Goal: Task Accomplishment & Management: Complete application form

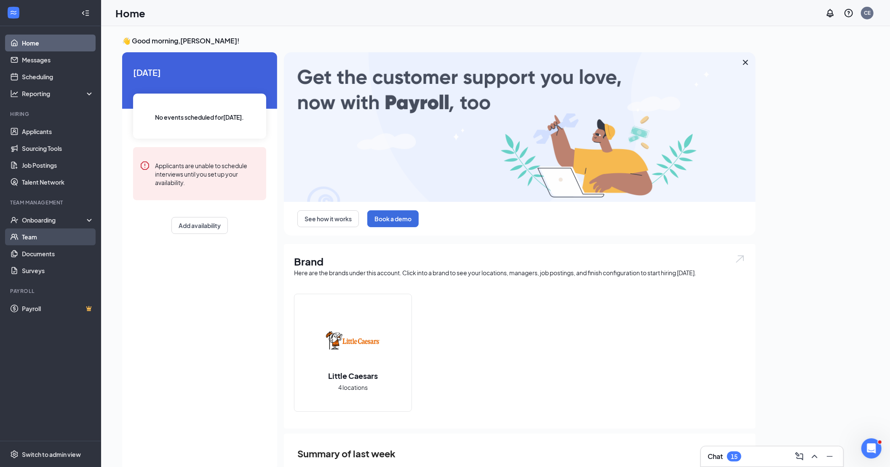
click at [28, 237] on link "Team" at bounding box center [58, 236] width 72 height 17
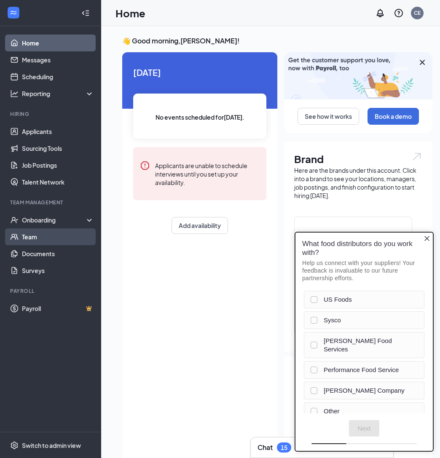
click at [43, 236] on link "Team" at bounding box center [58, 236] width 72 height 17
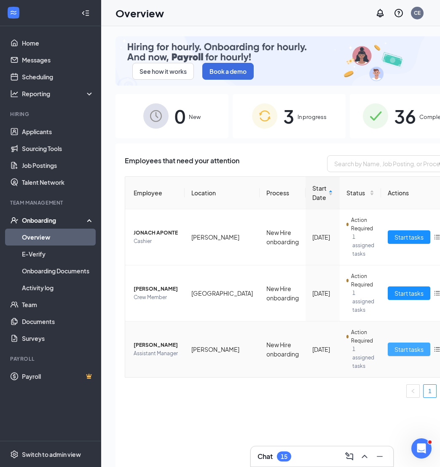
click at [394, 344] on span "Start tasks" at bounding box center [408, 348] width 29 height 9
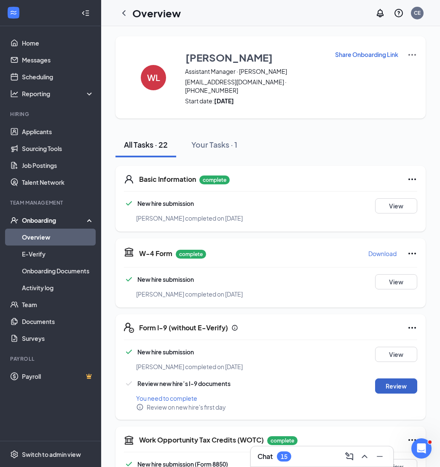
click at [391, 381] on button "Review" at bounding box center [396, 385] width 42 height 15
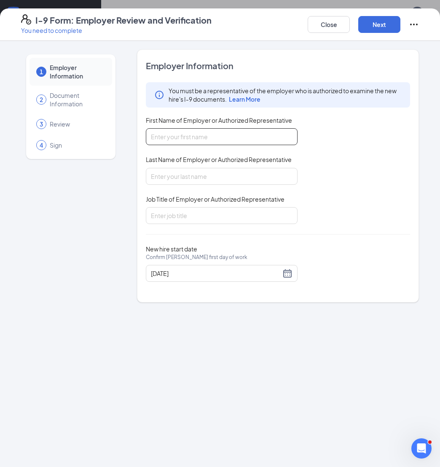
click at [221, 139] on input "First Name of Employer or Authorized Representative" at bounding box center [222, 136] width 152 height 17
type input "[PERSON_NAME]"
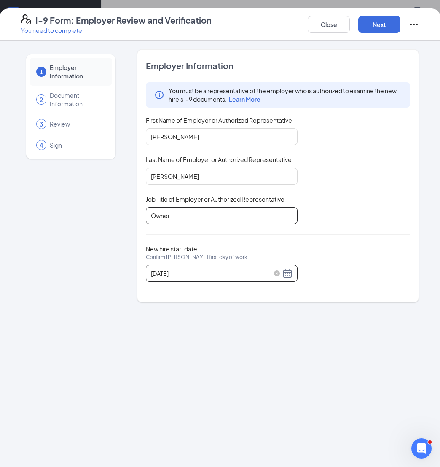
type input "Owner"
click at [289, 275] on div "[DATE]" at bounding box center [222, 273] width 142 height 10
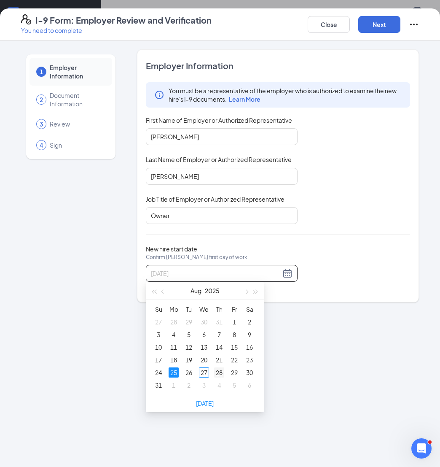
click at [216, 373] on div "28" at bounding box center [219, 372] width 10 height 10
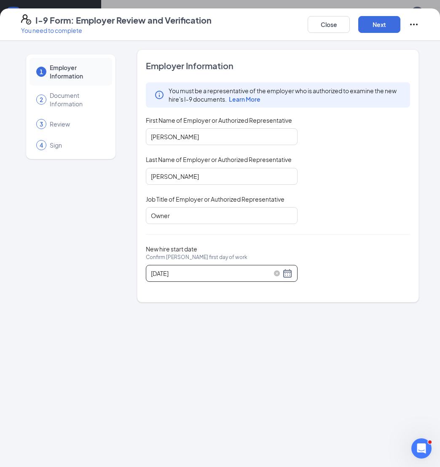
click at [290, 268] on div "[DATE]" at bounding box center [222, 273] width 142 height 10
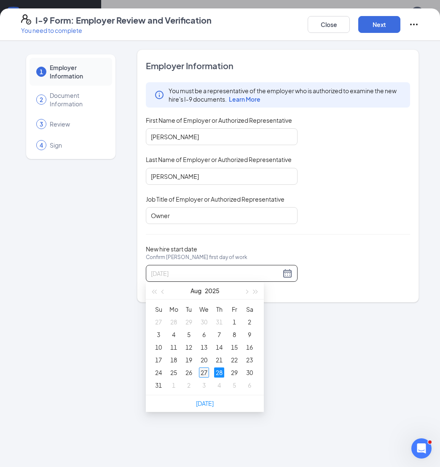
type input "[DATE]"
click at [206, 373] on div "27" at bounding box center [204, 372] width 10 height 10
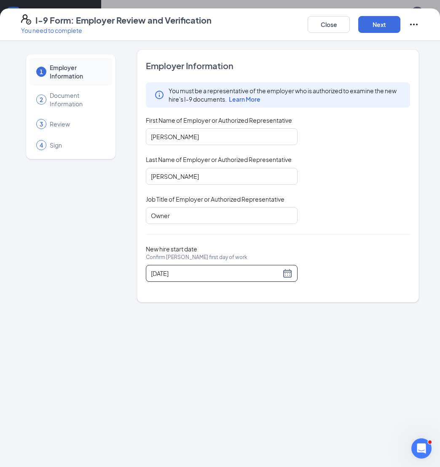
click at [378, 33] on div "Close Next" at bounding box center [363, 24] width 111 height 20
click at [379, 17] on button "Next" at bounding box center [379, 24] width 42 height 17
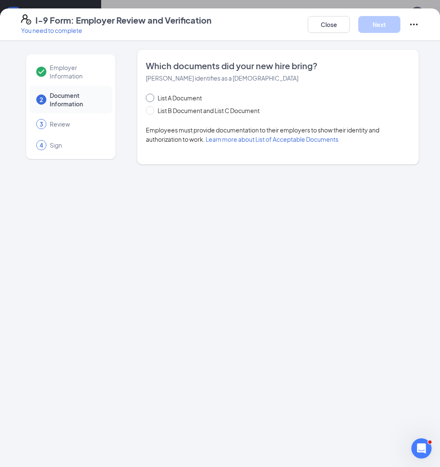
click at [192, 100] on span "List A Document" at bounding box center [179, 97] width 51 height 9
click at [152, 99] on input "List A Document" at bounding box center [149, 97] width 6 height 6
radio input "true"
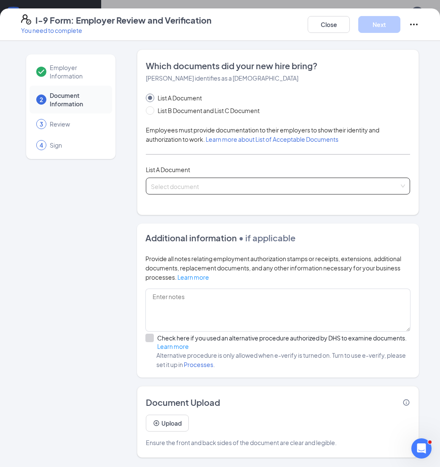
click at [206, 181] on input "search" at bounding box center [275, 184] width 248 height 13
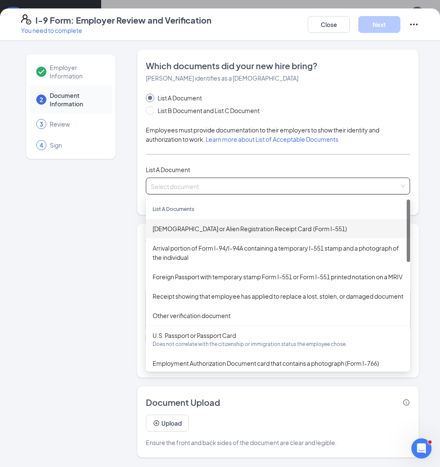
click at [198, 229] on div "[DEMOGRAPHIC_DATA] or Alien Registration Receipt Card (Form I-551)" at bounding box center [278, 228] width 251 height 9
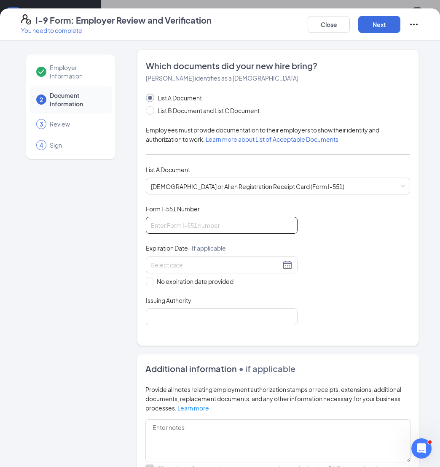
click at [197, 229] on input "Form I-551 Number" at bounding box center [222, 225] width 152 height 17
click at [202, 218] on input "Form I-551 Number" at bounding box center [222, 225] width 152 height 17
type input "IOE0044871631"
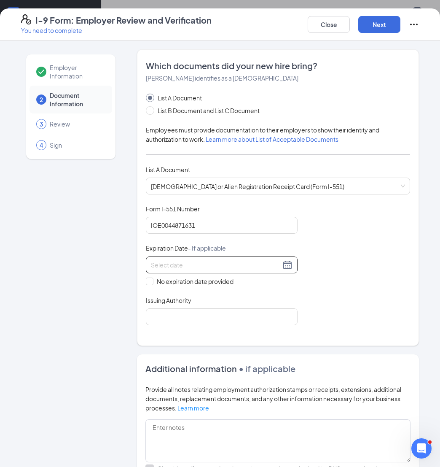
click at [220, 266] on input at bounding box center [216, 264] width 130 height 9
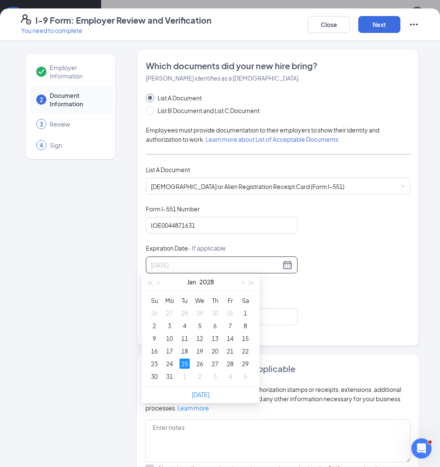
click at [186, 357] on td "25" at bounding box center [184, 363] width 15 height 13
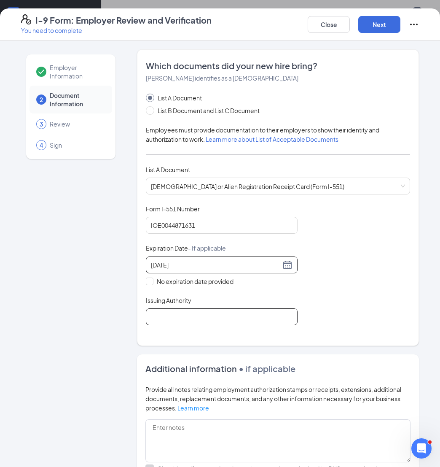
type input "[DATE]"
click at [220, 308] on input "Issuing Authority" at bounding box center [222, 316] width 152 height 17
type input "US Gov"
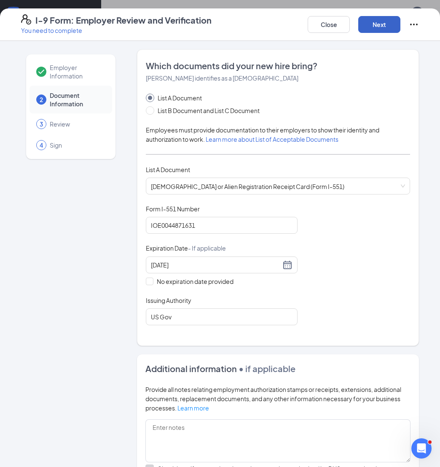
click at [378, 24] on button "Next" at bounding box center [379, 24] width 42 height 17
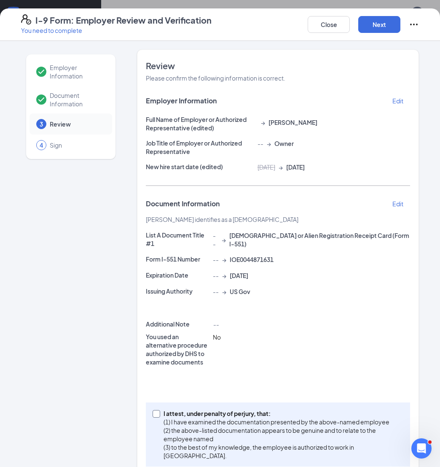
click at [153, 412] on input "I attest, under penalty of [PERSON_NAME], that: (1) I have examined the documen…" at bounding box center [156, 413] width 6 height 6
checkbox input "true"
click at [373, 23] on button "Next" at bounding box center [379, 24] width 42 height 17
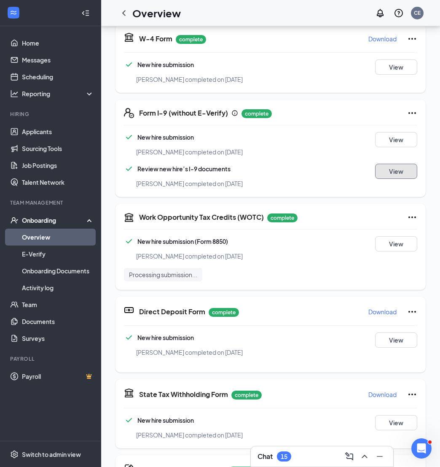
scroll to position [215, 0]
click at [392, 332] on button "View" at bounding box center [396, 339] width 42 height 15
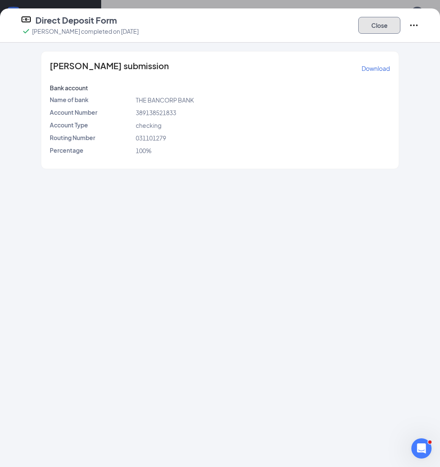
click at [383, 26] on button "Close" at bounding box center [379, 25] width 42 height 17
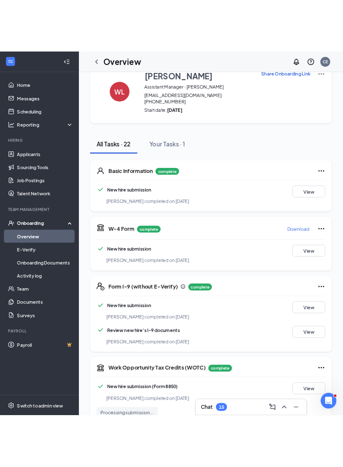
scroll to position [0, 0]
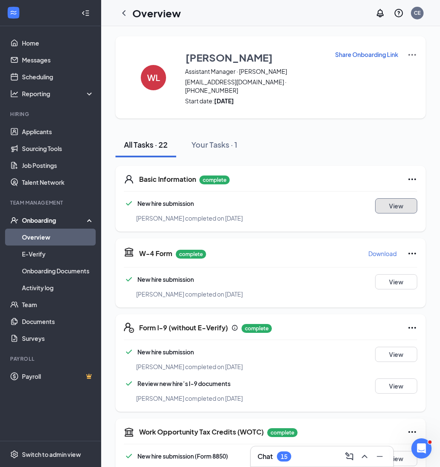
click at [392, 198] on button "View" at bounding box center [396, 205] width 42 height 15
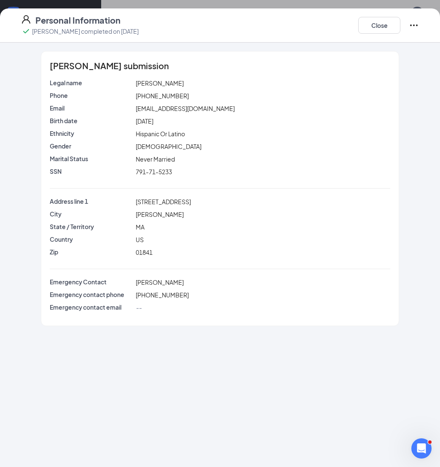
click at [145, 82] on span "[PERSON_NAME]" at bounding box center [160, 83] width 48 height 8
copy span "Wiiliannys"
click at [169, 110] on span "[EMAIL_ADDRESS][DOMAIN_NAME]" at bounding box center [185, 109] width 99 height 8
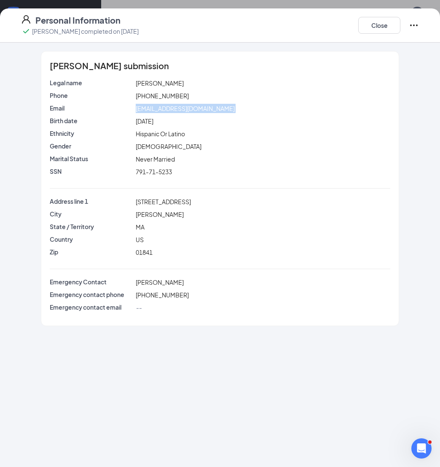
click at [169, 110] on span "[EMAIL_ADDRESS][DOMAIN_NAME]" at bounding box center [185, 109] width 99 height 8
copy span "[EMAIL_ADDRESS][DOMAIN_NAME]"
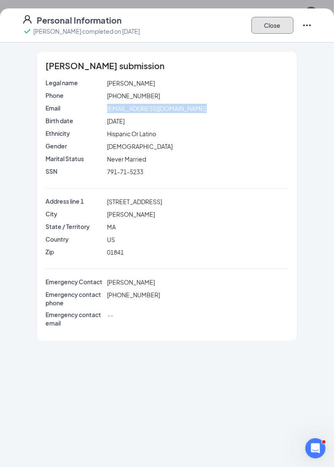
click at [266, 25] on button "Close" at bounding box center [273, 25] width 42 height 17
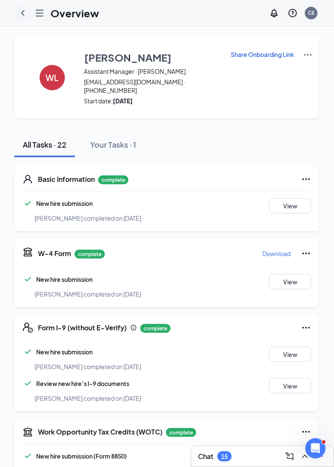
click at [19, 13] on icon "ChevronLeft" at bounding box center [23, 13] width 10 height 10
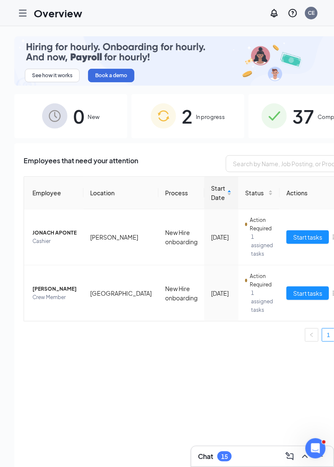
click at [34, 21] on div "Overview" at bounding box center [48, 13] width 68 height 17
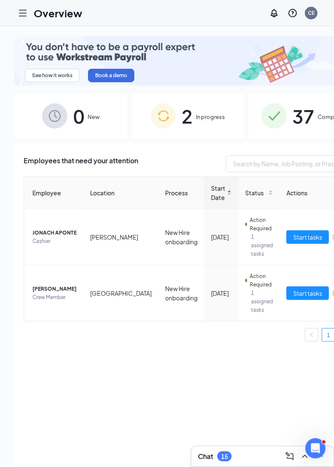
click at [34, 21] on div "Overview" at bounding box center [48, 13] width 68 height 17
click at [25, 13] on icon "Hamburger" at bounding box center [22, 13] width 7 height 6
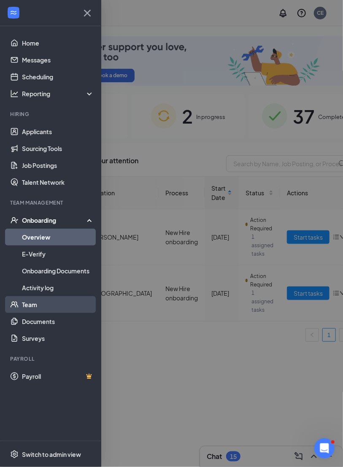
click at [35, 305] on link "Team" at bounding box center [58, 304] width 72 height 17
